Goal: Task Accomplishment & Management: Manage account settings

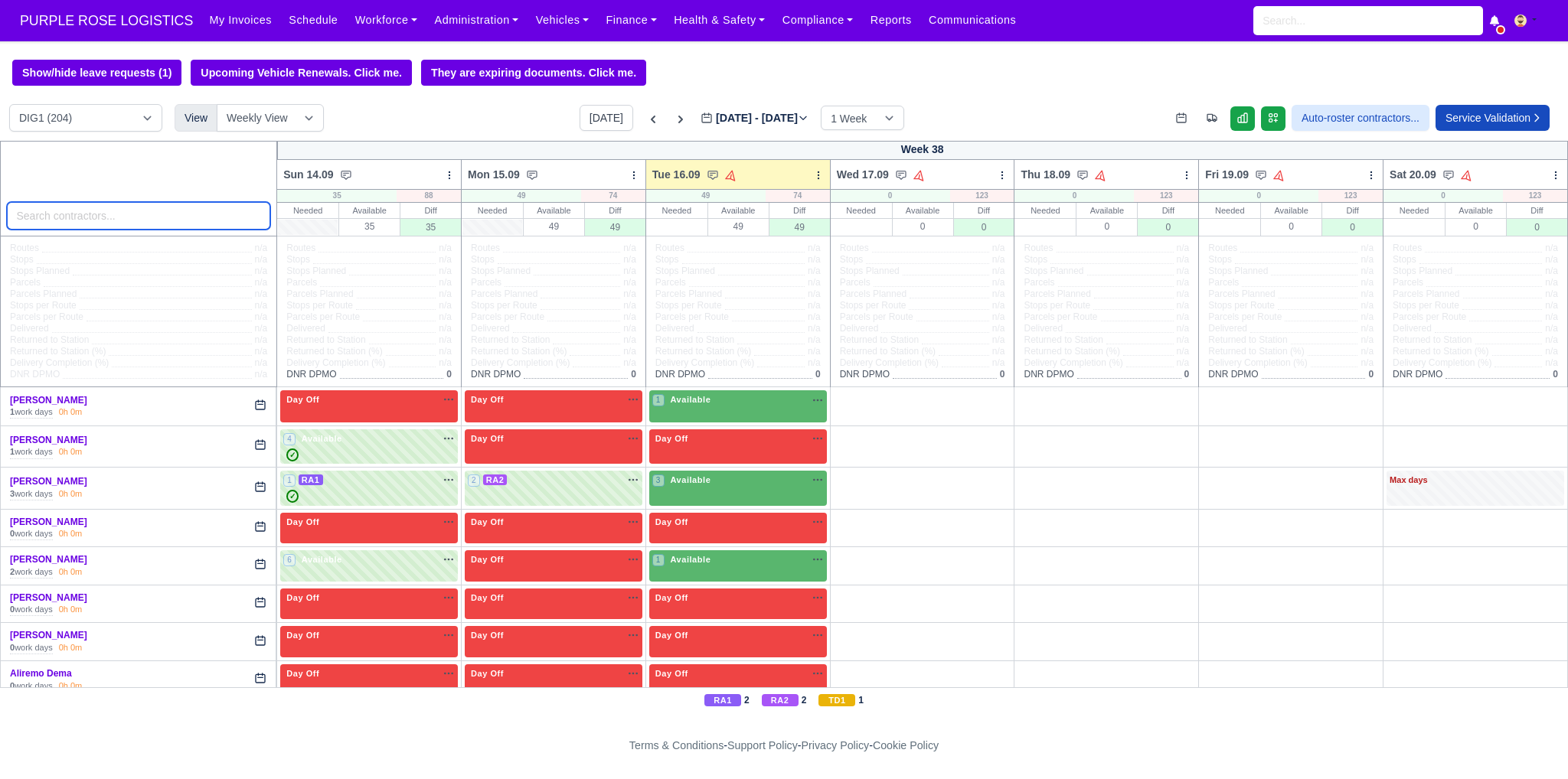
click at [166, 229] on input "search" at bounding box center [139, 216] width 264 height 27
type input "[PERSON_NAME]"
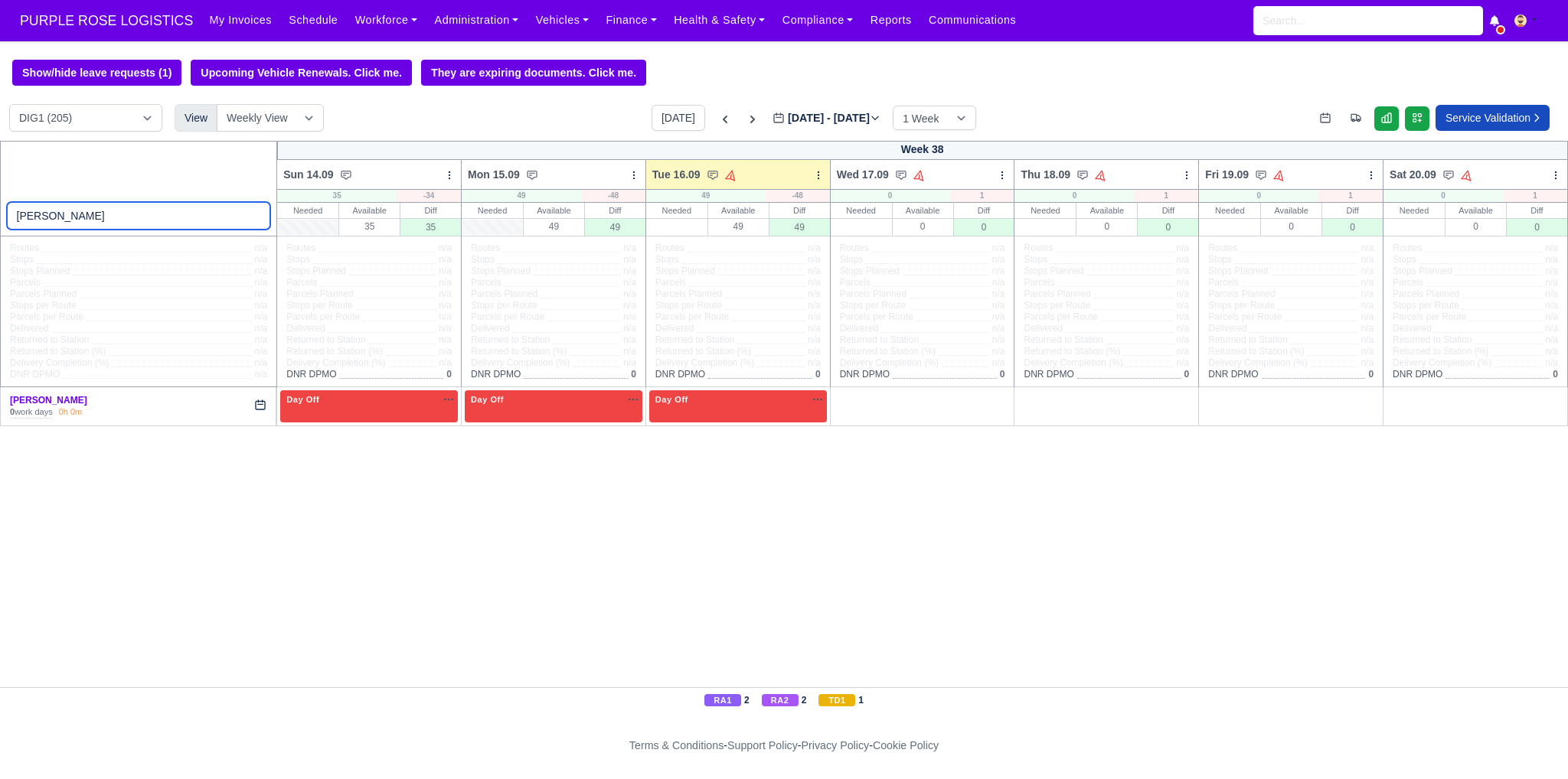
select select "1"
type input "[PERSON_NAME]"
click at [717, 124] on icon at bounding box center [725, 119] width 16 height 16
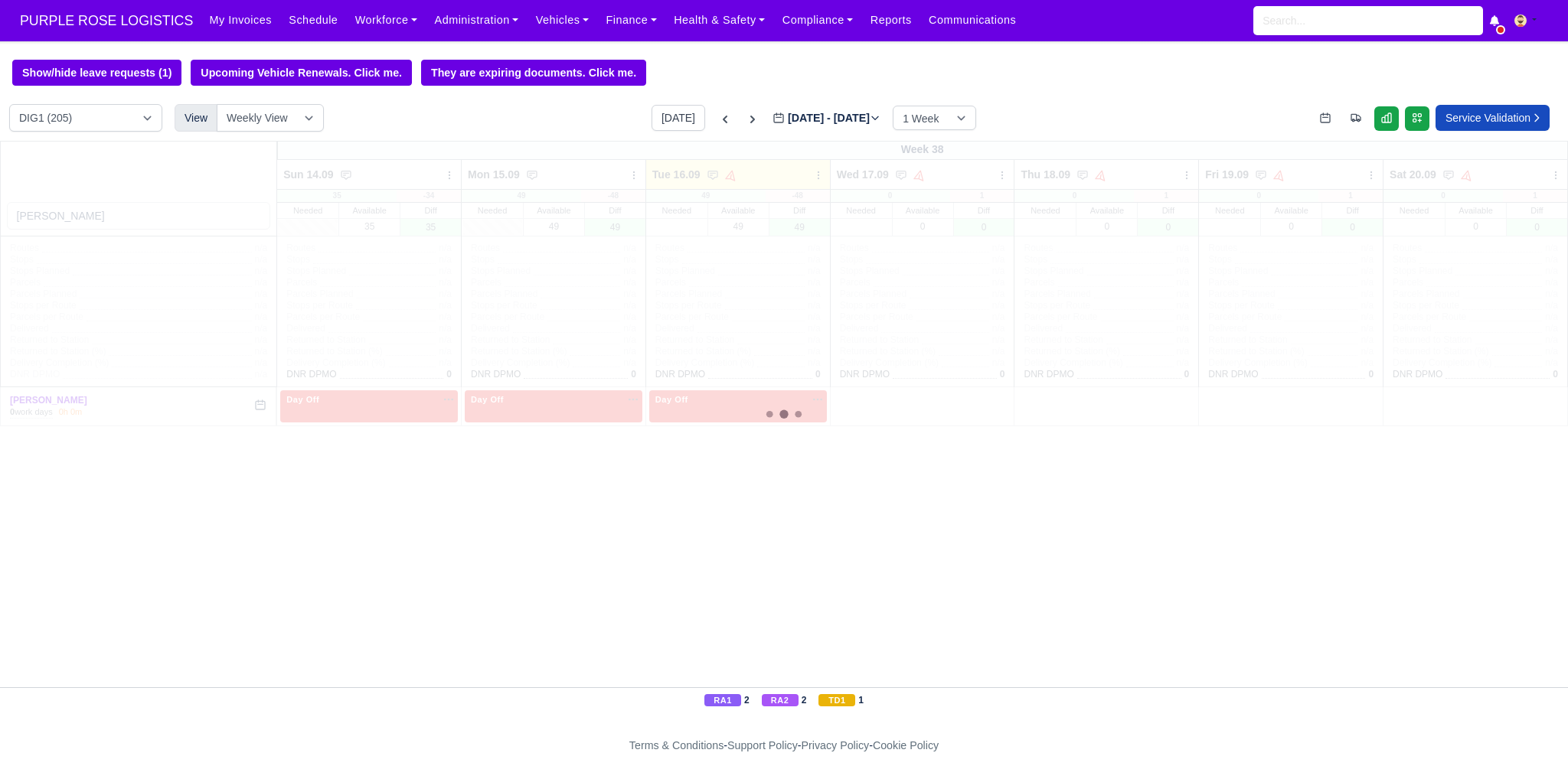
type input "[DATE]"
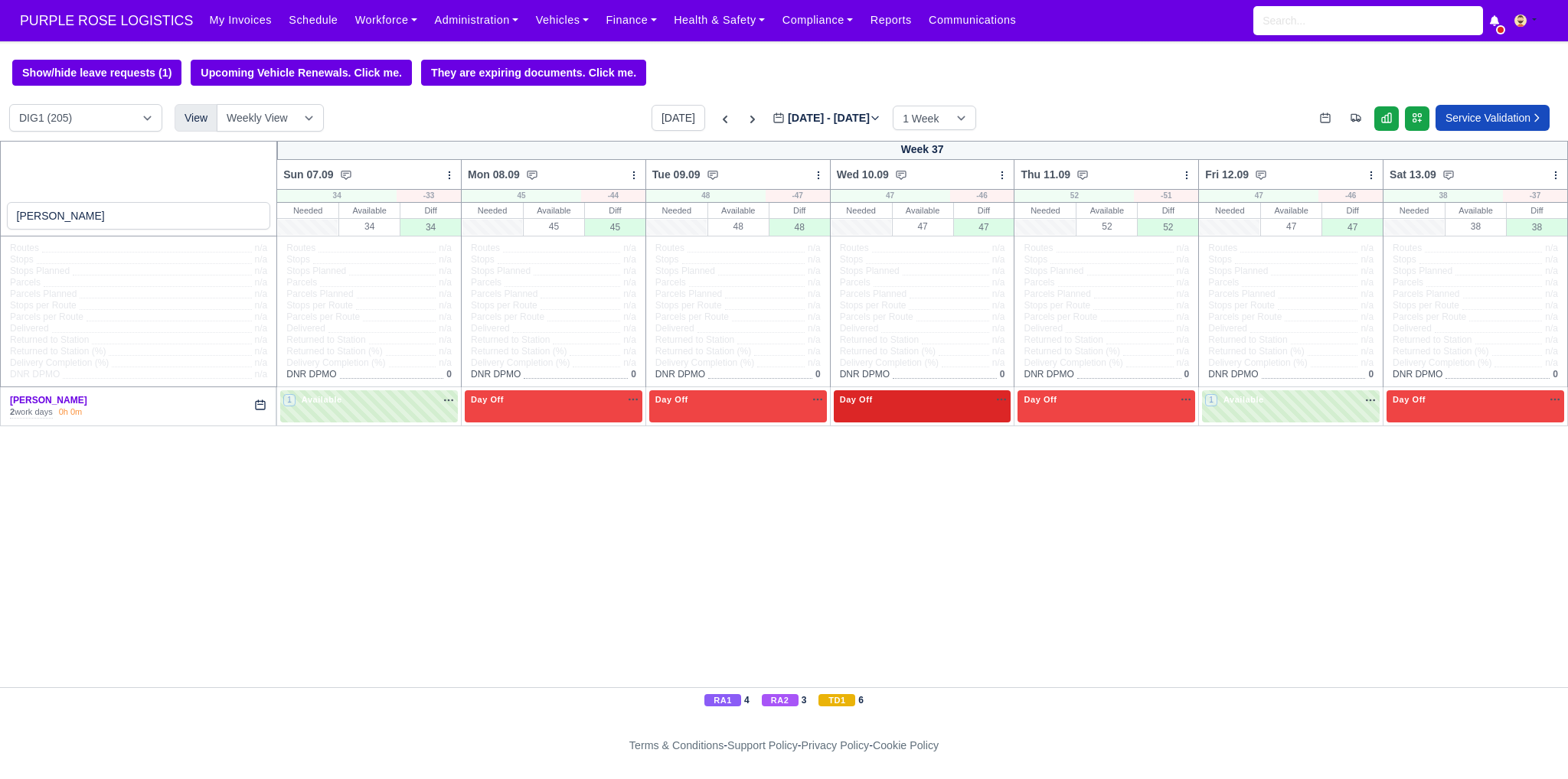
click at [909, 408] on div "Day Off Available" at bounding box center [922, 406] width 178 height 31
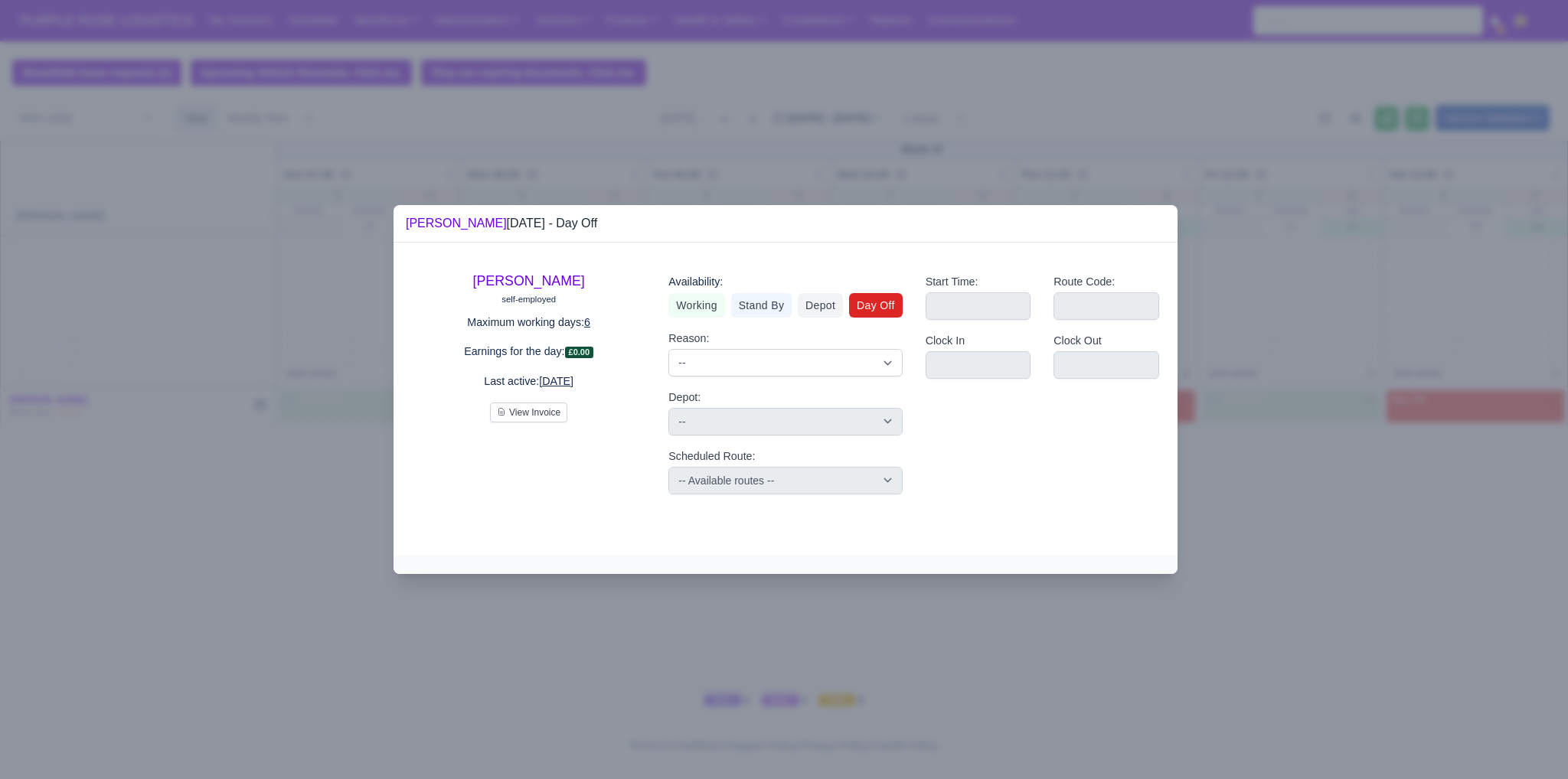
click at [665, 310] on div "Availability: Working Stand By Depot Day Off Reason: -- Time Off Sick Last Minu…" at bounding box center [785, 384] width 256 height 245
click at [689, 303] on link "Working" at bounding box center [697, 305] width 56 height 24
select select
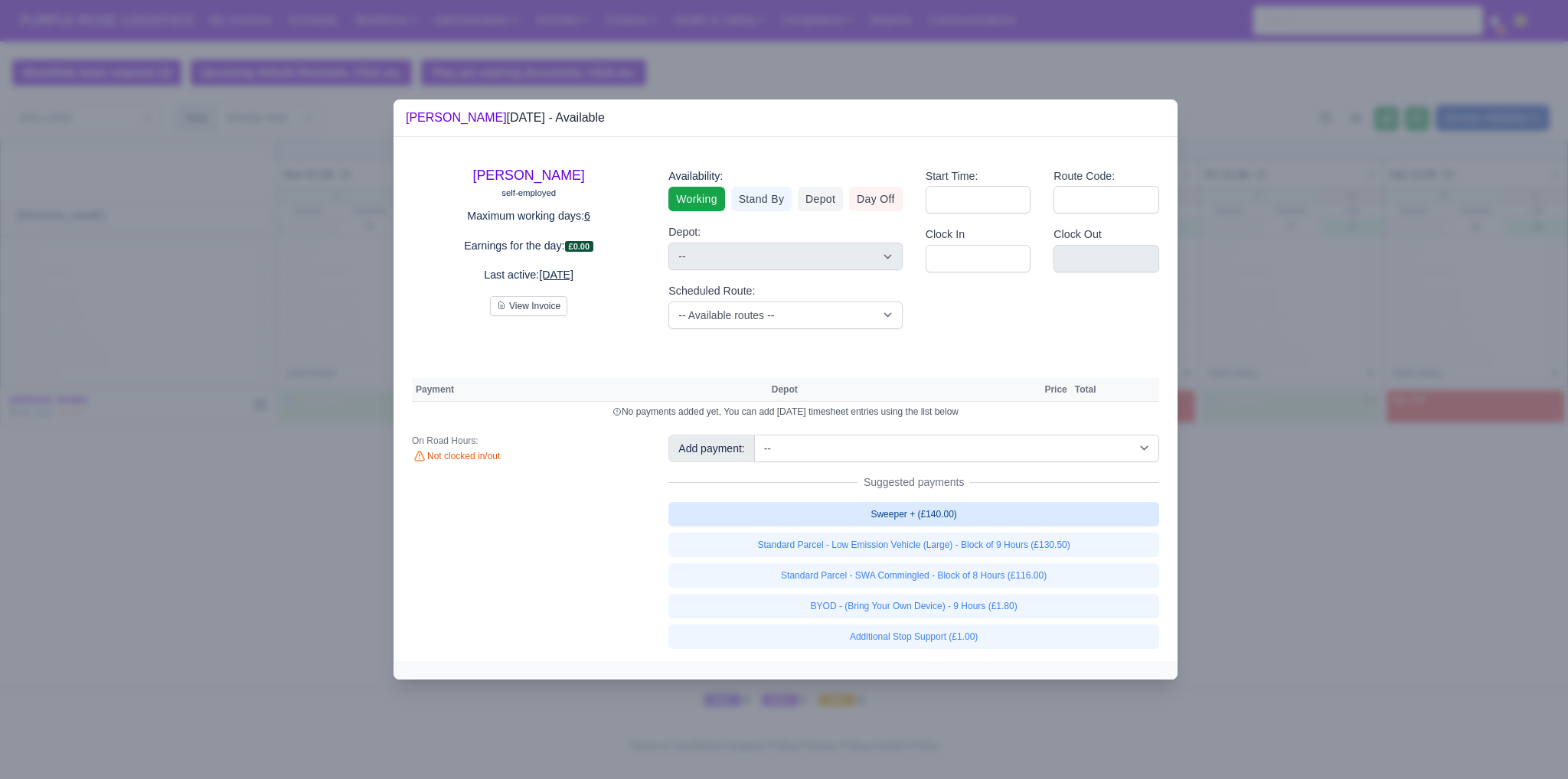
click at [878, 512] on link "Sweeper + (£140.00)" at bounding box center [913, 514] width 491 height 24
select select "1"
select select
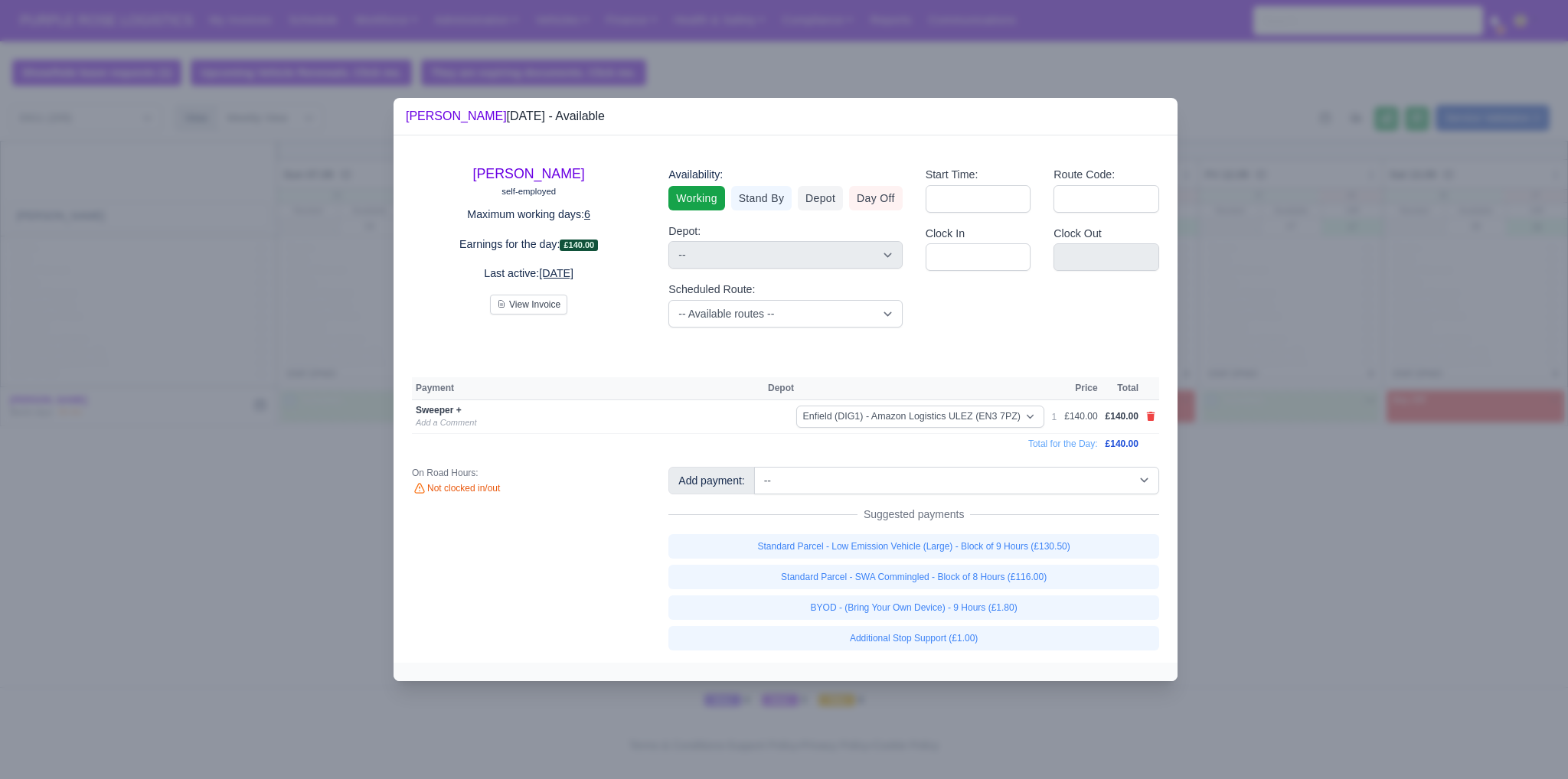
click at [1243, 493] on div at bounding box center [784, 390] width 1568 height 779
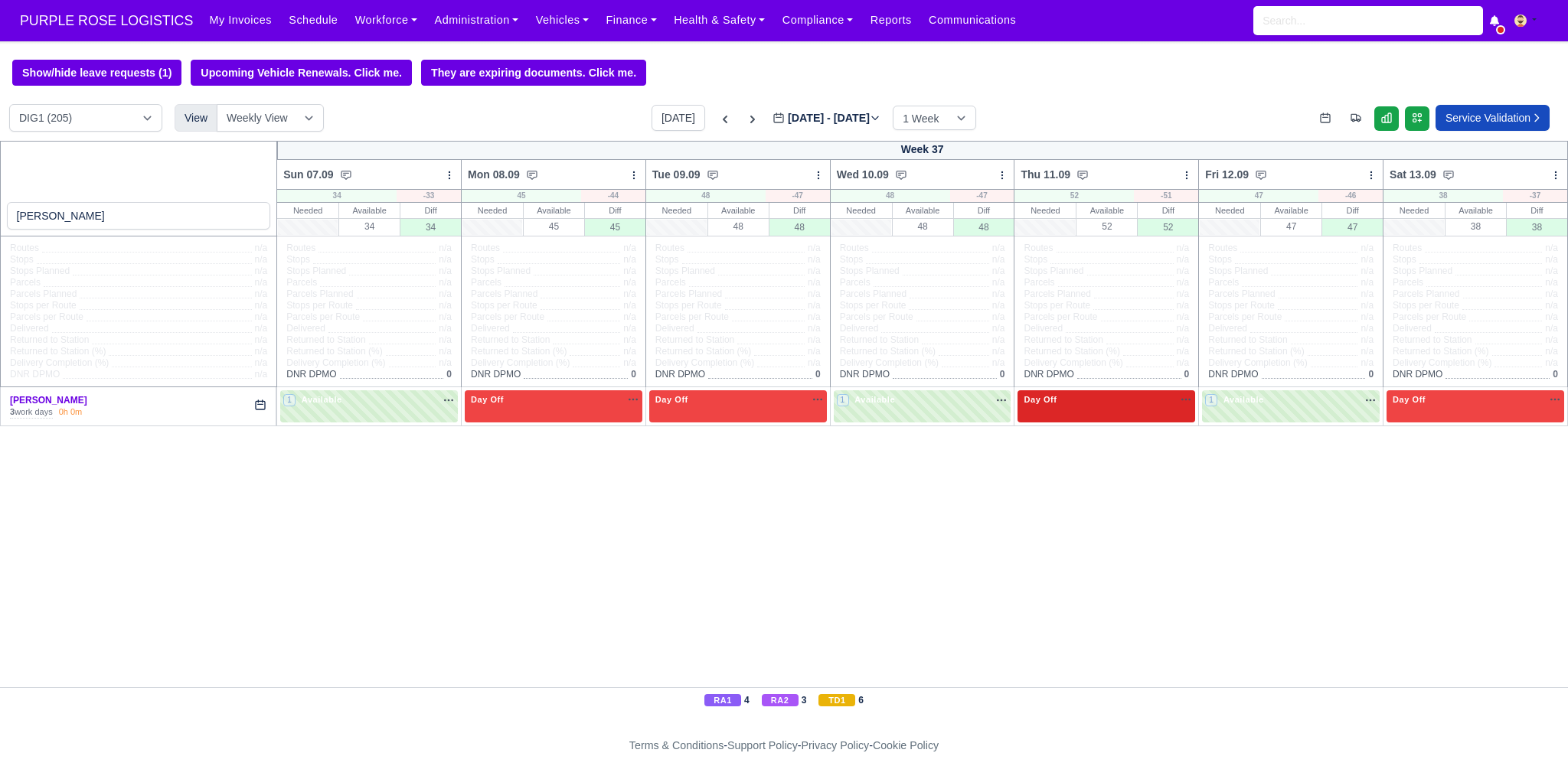
click at [1111, 408] on div "Day Off Available" at bounding box center [1106, 406] width 178 height 31
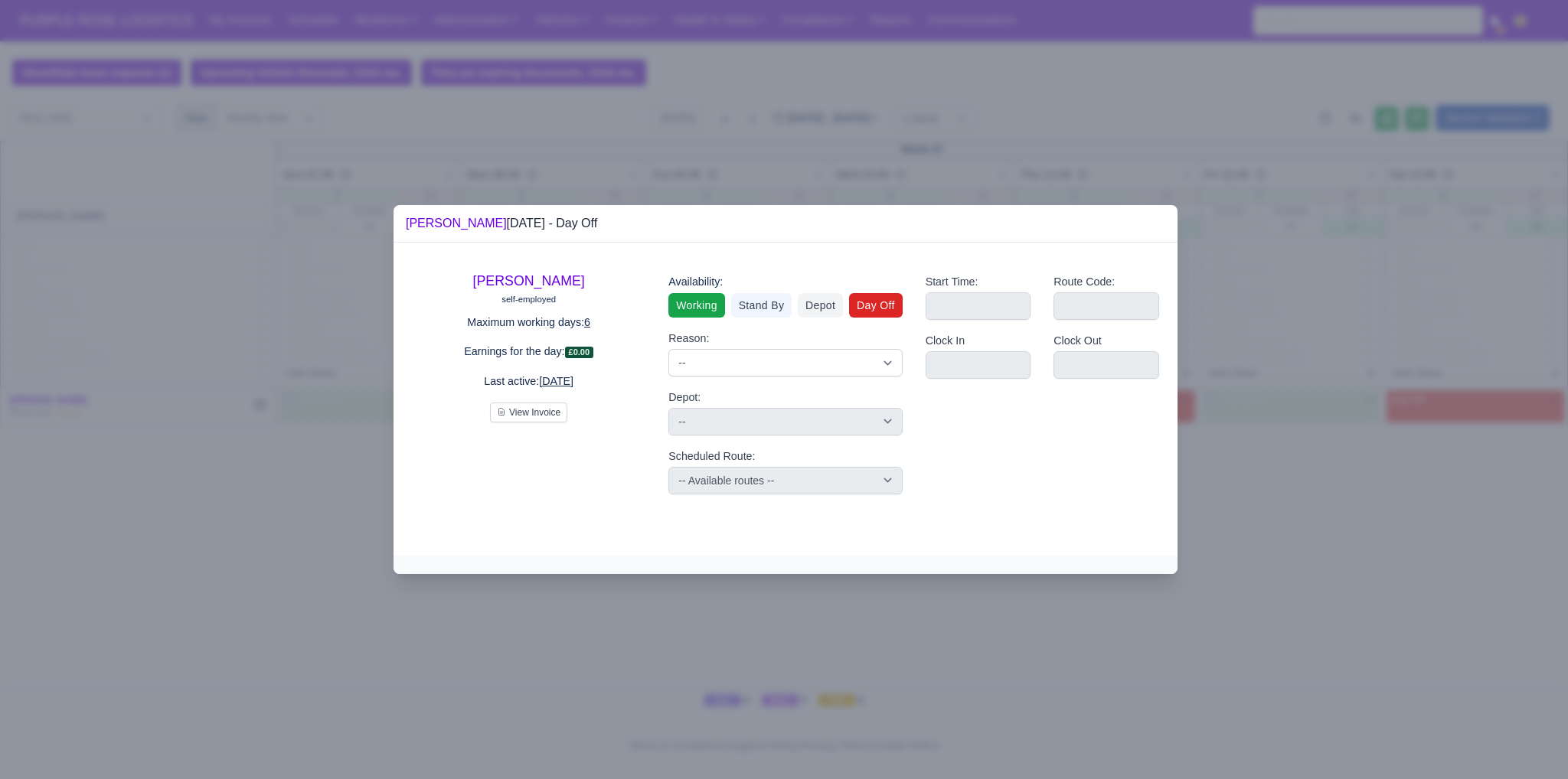
click at [679, 299] on link "Working" at bounding box center [697, 305] width 56 height 24
select select
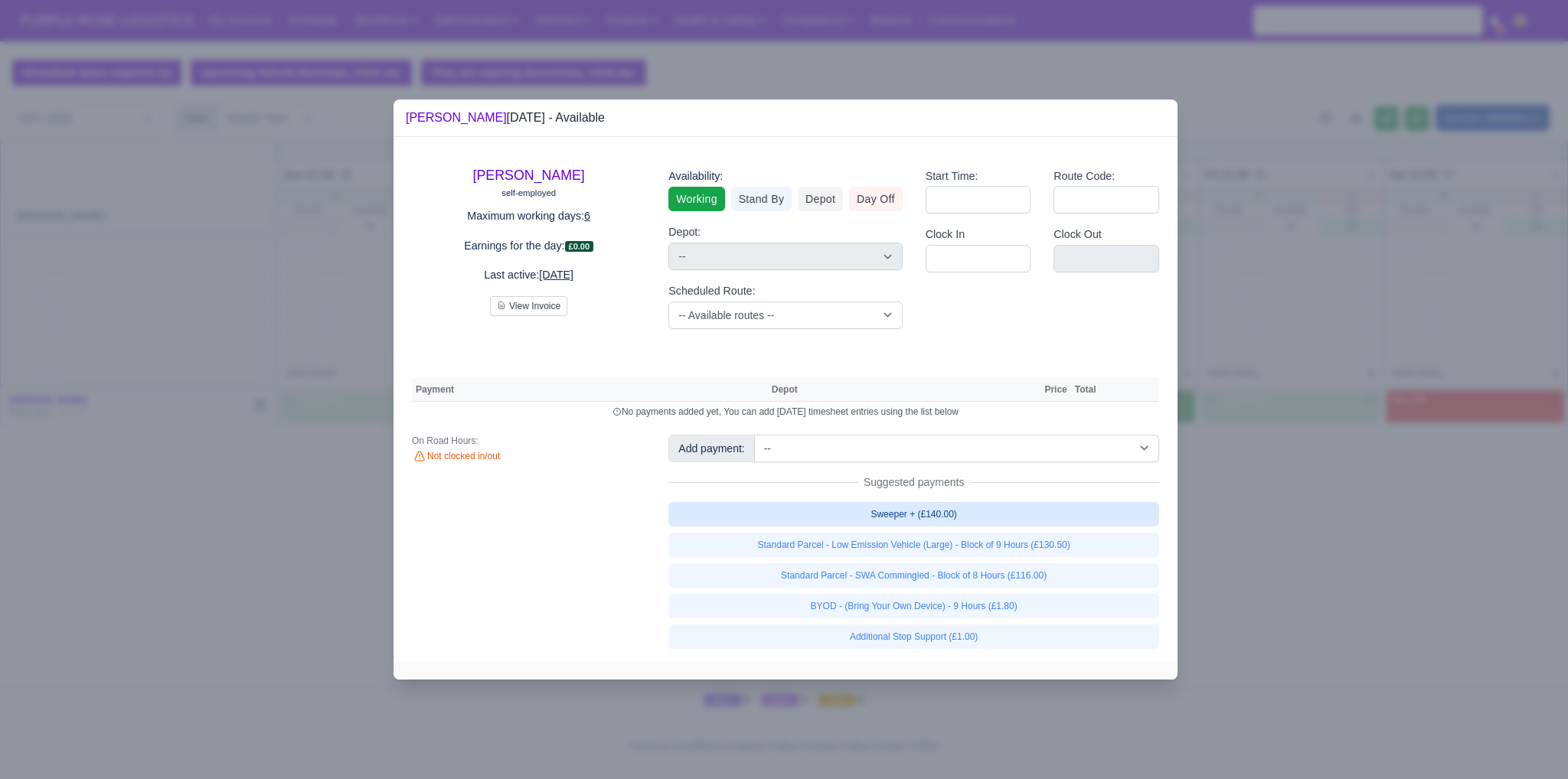
click at [895, 517] on link "Sweeper + (£140.00)" at bounding box center [913, 514] width 491 height 24
select select "1"
select select
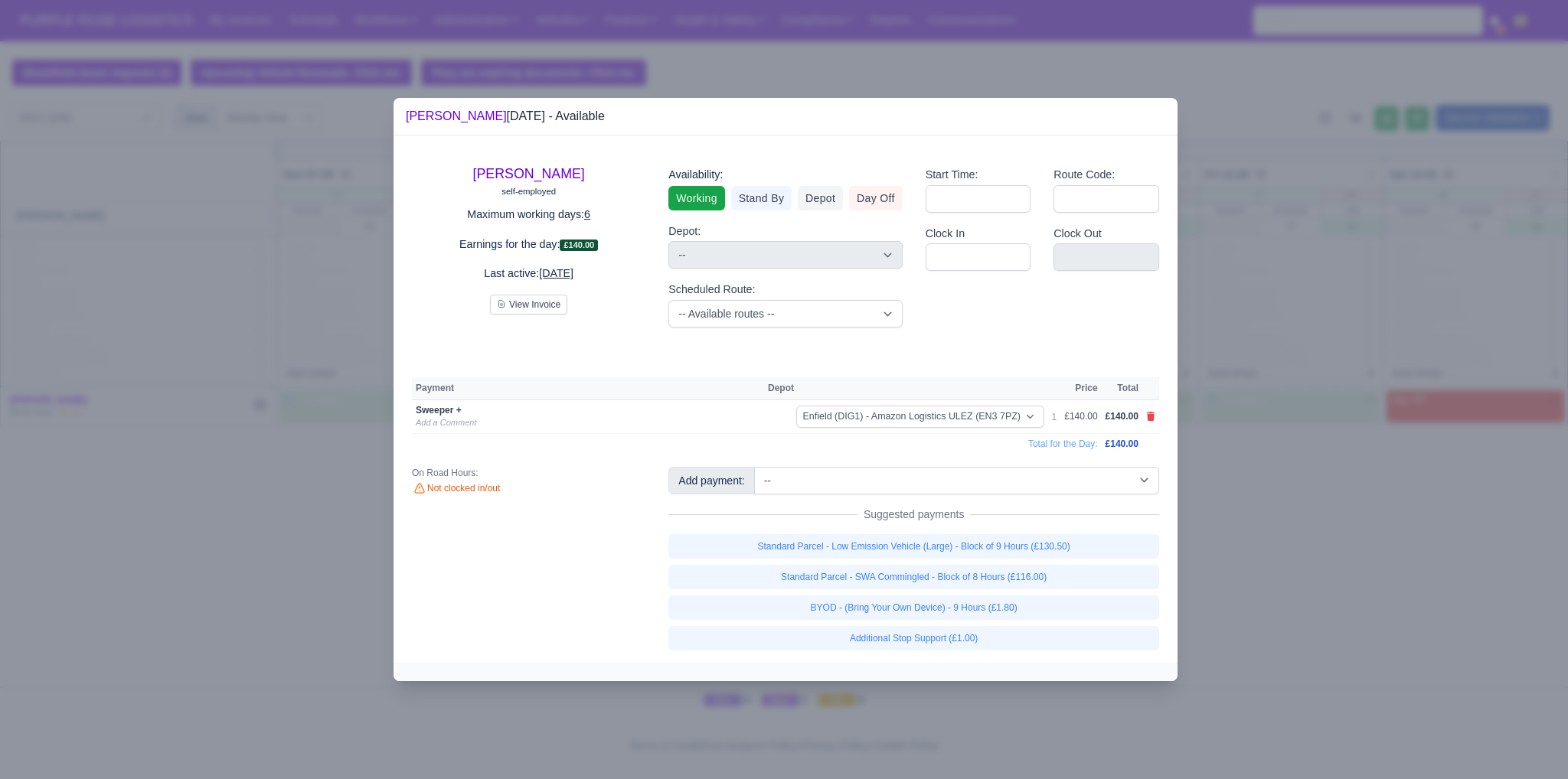
click at [1278, 512] on div at bounding box center [784, 390] width 1568 height 779
